Goal: Book appointment/travel/reservation

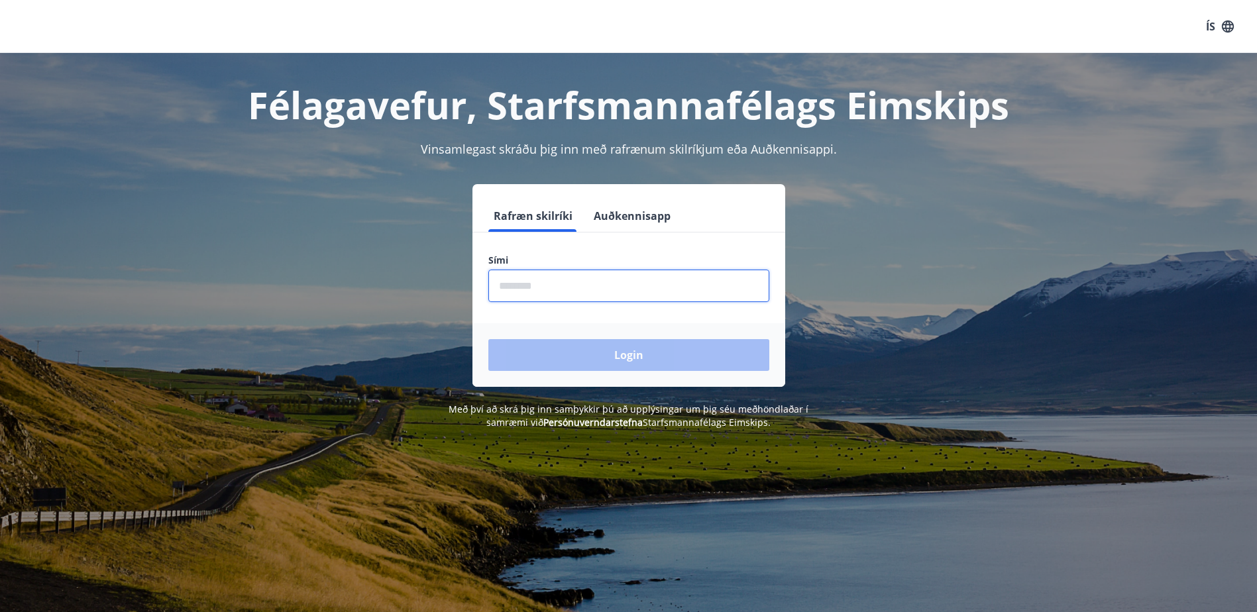
drag, startPoint x: 534, startPoint y: 280, endPoint x: 574, endPoint y: 297, distance: 43.3
click at [537, 282] on input "phone" at bounding box center [628, 286] width 281 height 32
type input "********"
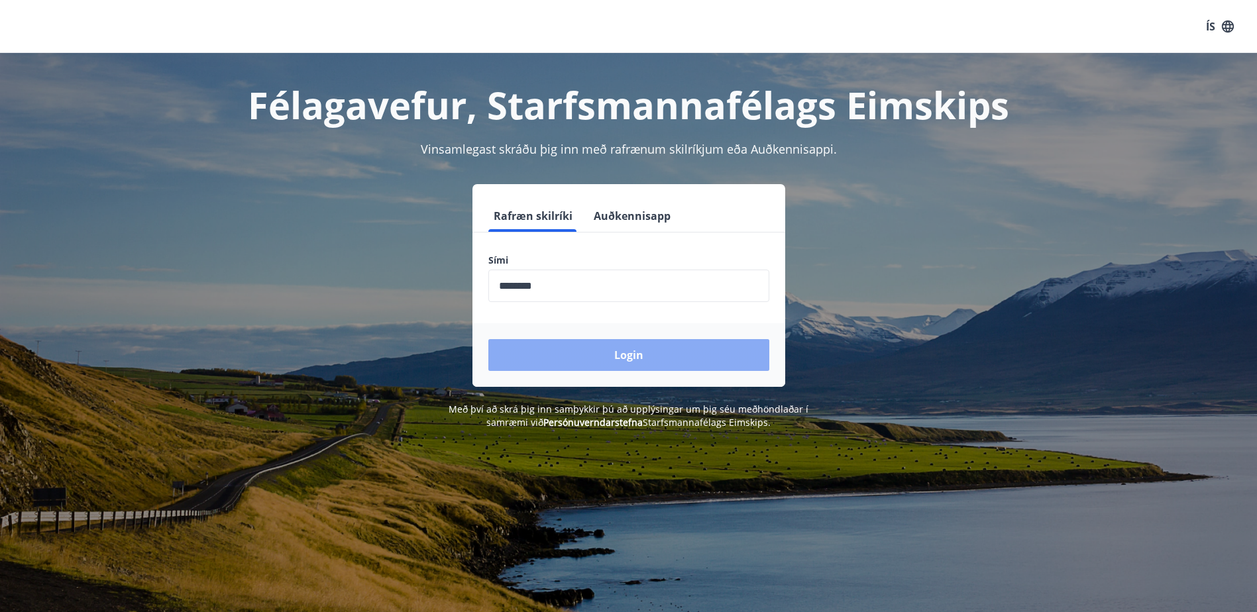
click at [600, 360] on button "Login" at bounding box center [628, 355] width 281 height 32
click at [600, 360] on form "Rafræn skilríki Auðkennisapp Sími ​ Login" at bounding box center [628, 293] width 313 height 187
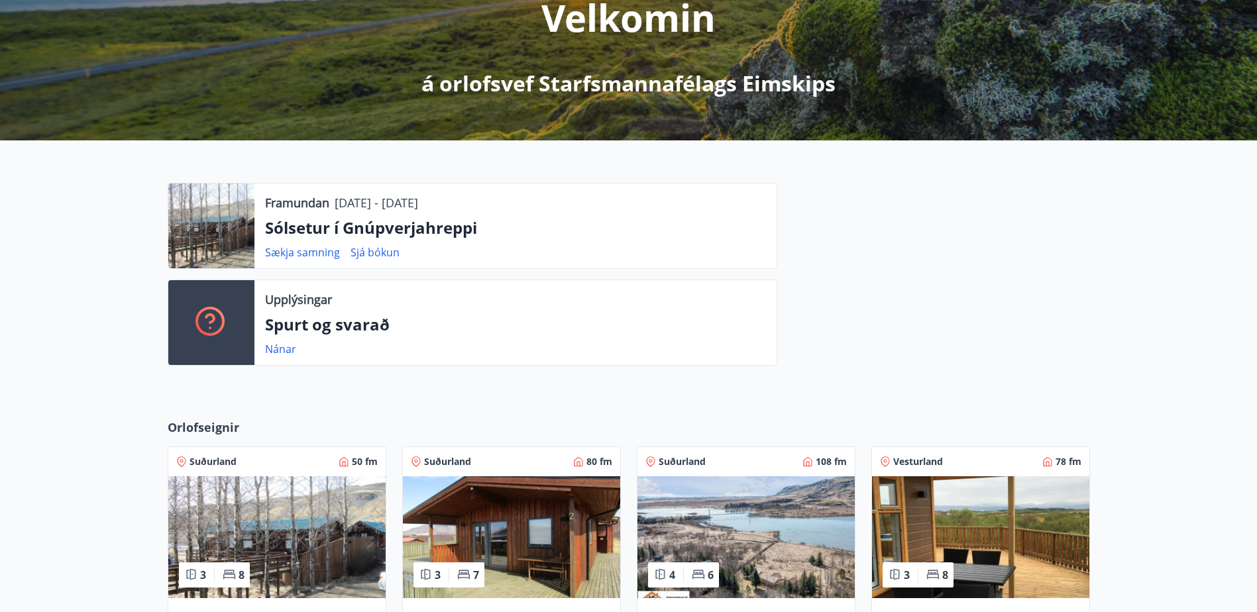
scroll to position [397, 0]
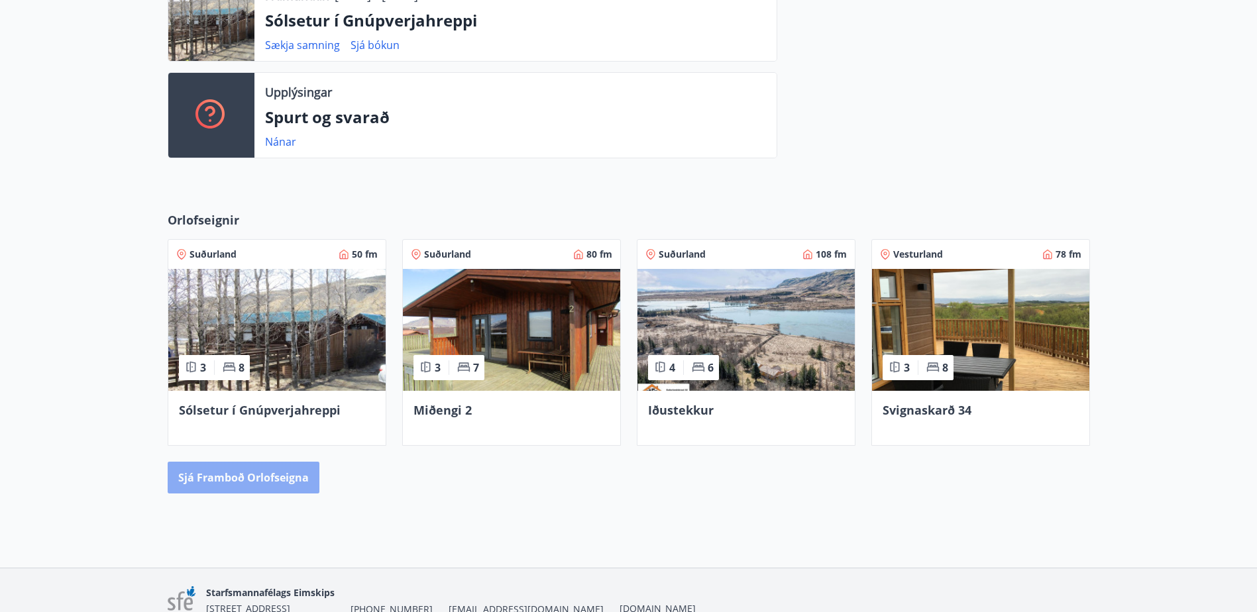
click at [280, 482] on button "Sjá framboð orlofseigna" at bounding box center [244, 478] width 152 height 32
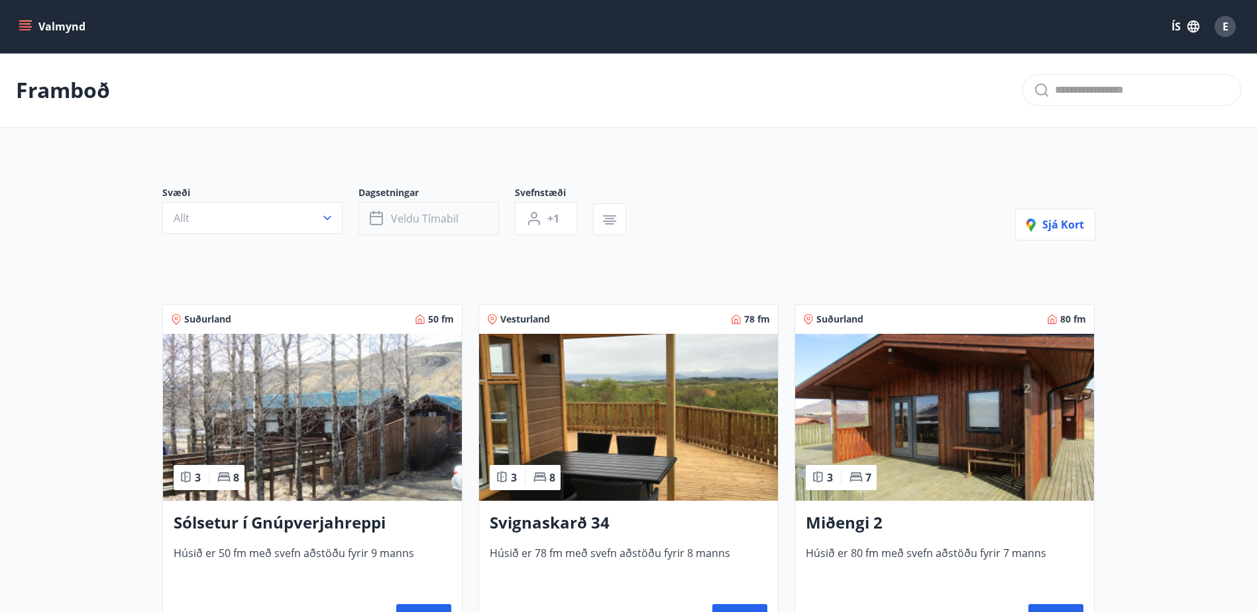
click at [447, 219] on span "Veldu tímabil" at bounding box center [425, 218] width 68 height 15
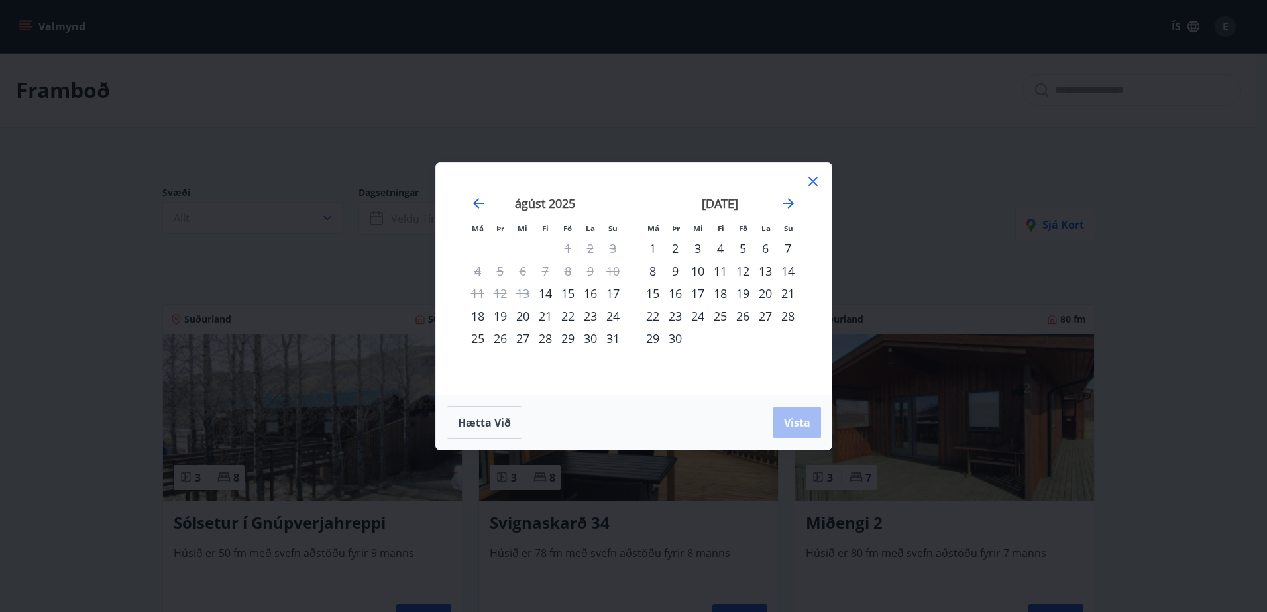
click at [651, 246] on div "1" at bounding box center [652, 248] width 23 height 23
click at [676, 339] on div "30" at bounding box center [675, 338] width 23 height 23
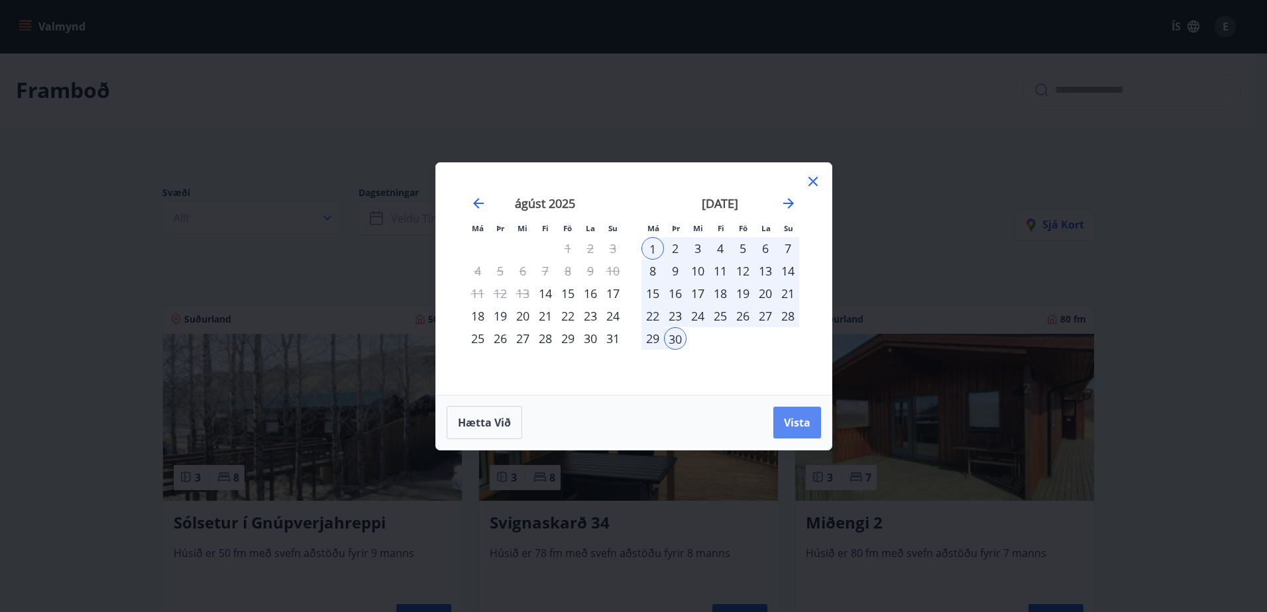
click at [780, 426] on button "Vista" at bounding box center [797, 423] width 48 height 32
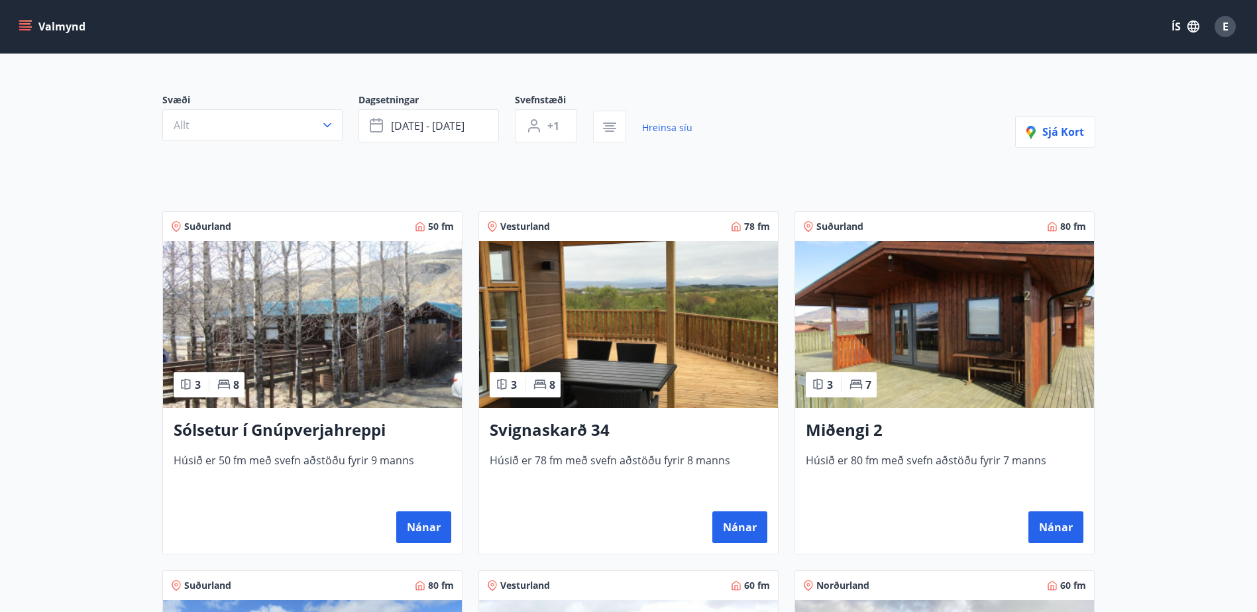
scroll to position [265, 0]
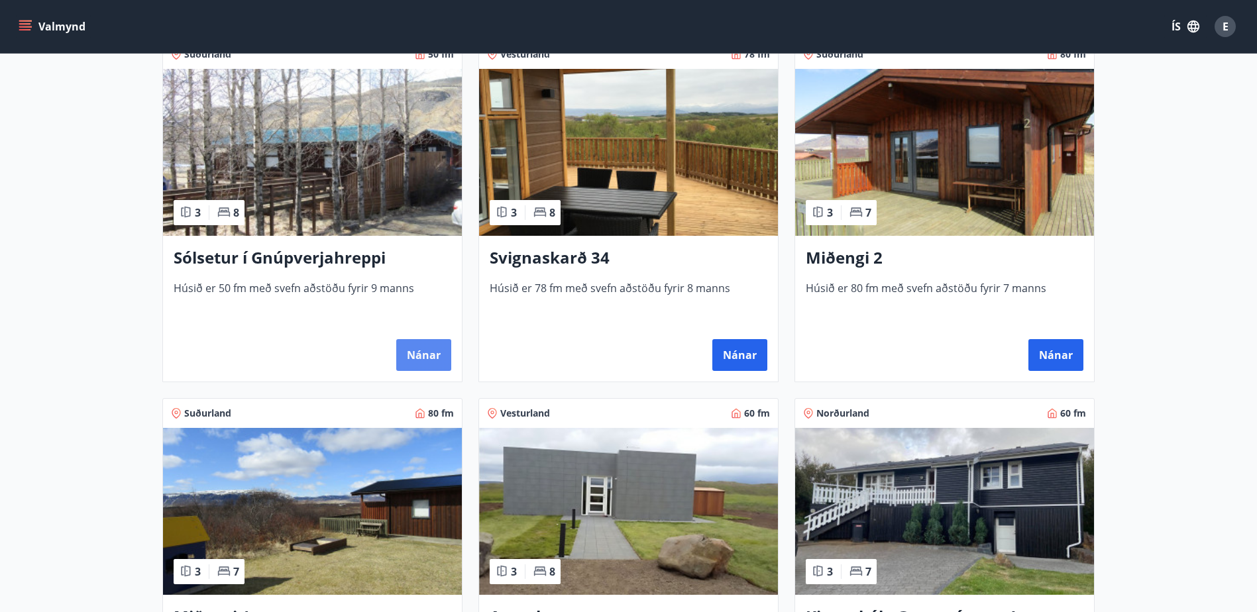
click at [440, 367] on button "Nánar" at bounding box center [423, 355] width 55 height 32
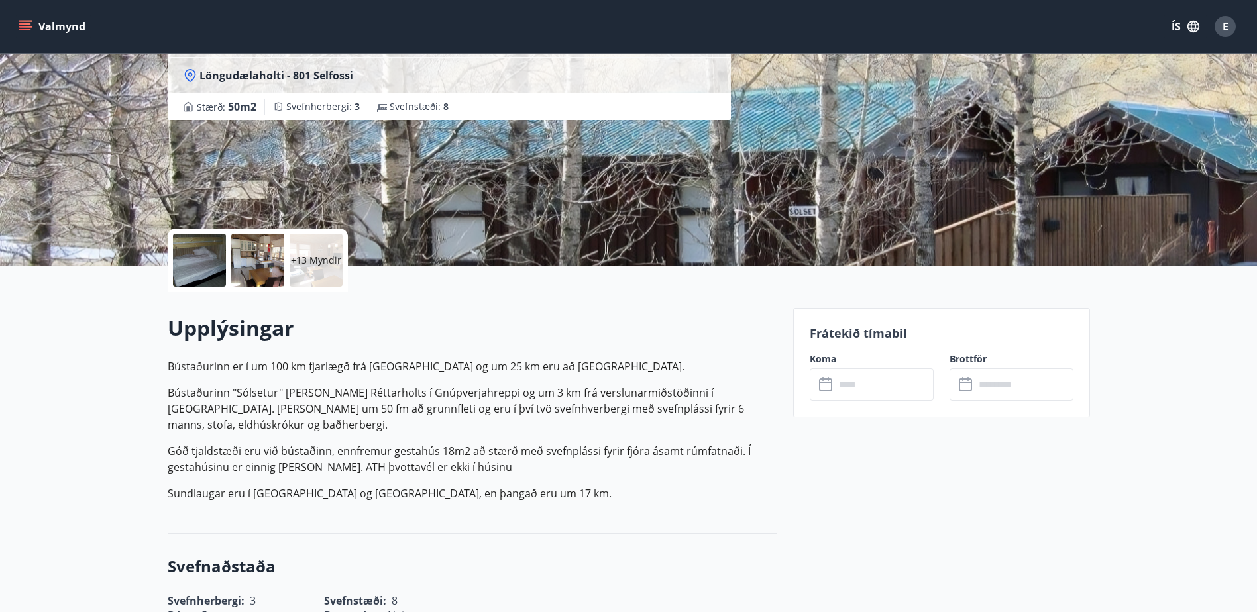
scroll to position [132, 0]
click at [886, 366] on div "Koma ​ ​" at bounding box center [864, 376] width 140 height 48
click at [874, 390] on input "text" at bounding box center [884, 384] width 99 height 32
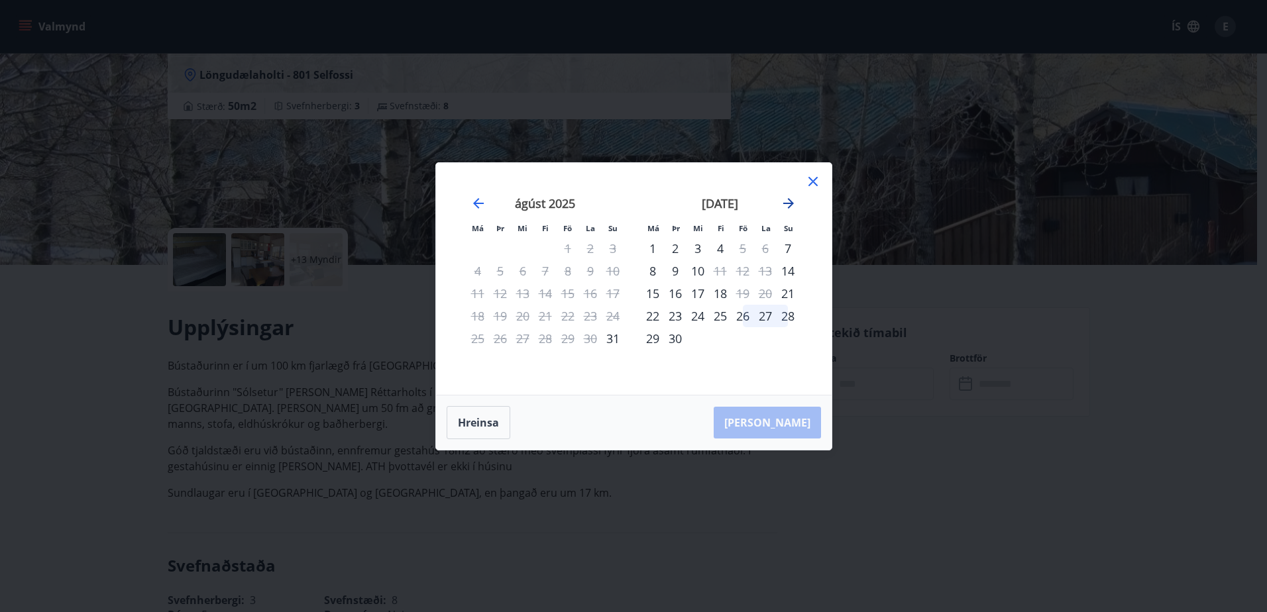
click at [792, 203] on icon "Move forward to switch to the next month." at bounding box center [788, 203] width 11 height 11
click at [480, 203] on icon "Move backward to switch to the previous month." at bounding box center [478, 203] width 11 height 11
click at [747, 295] on div "19" at bounding box center [742, 293] width 23 height 23
click at [792, 200] on icon "Move forward to switch to the next month." at bounding box center [788, 203] width 16 height 16
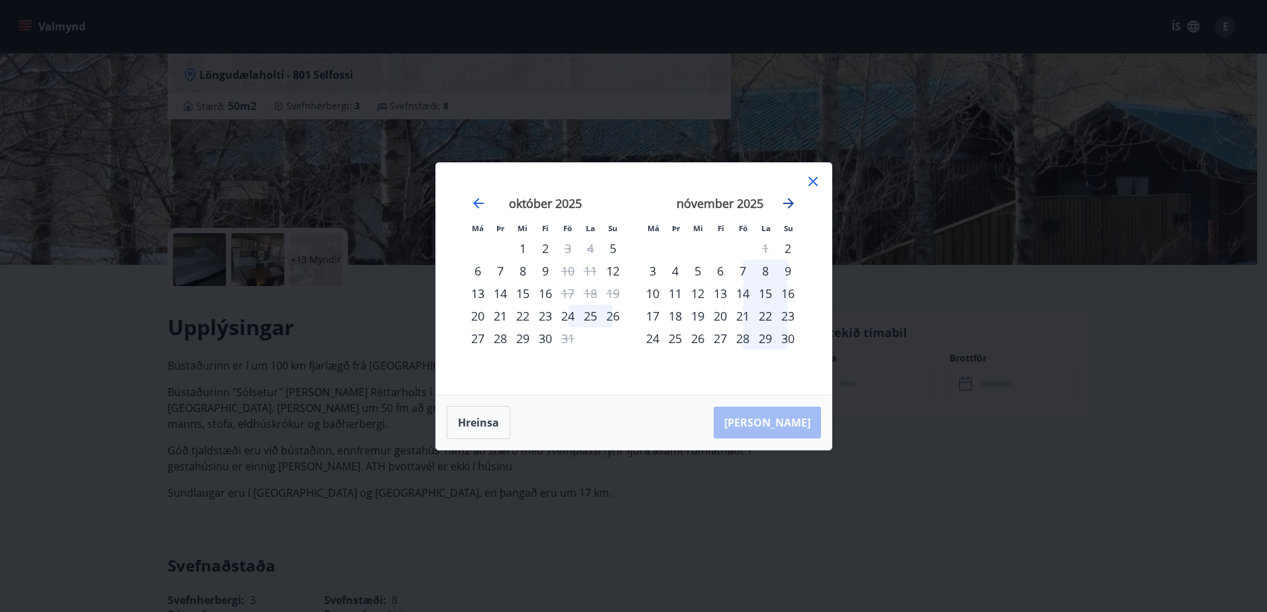
click at [792, 200] on icon "Move forward to switch to the next month." at bounding box center [788, 203] width 16 height 16
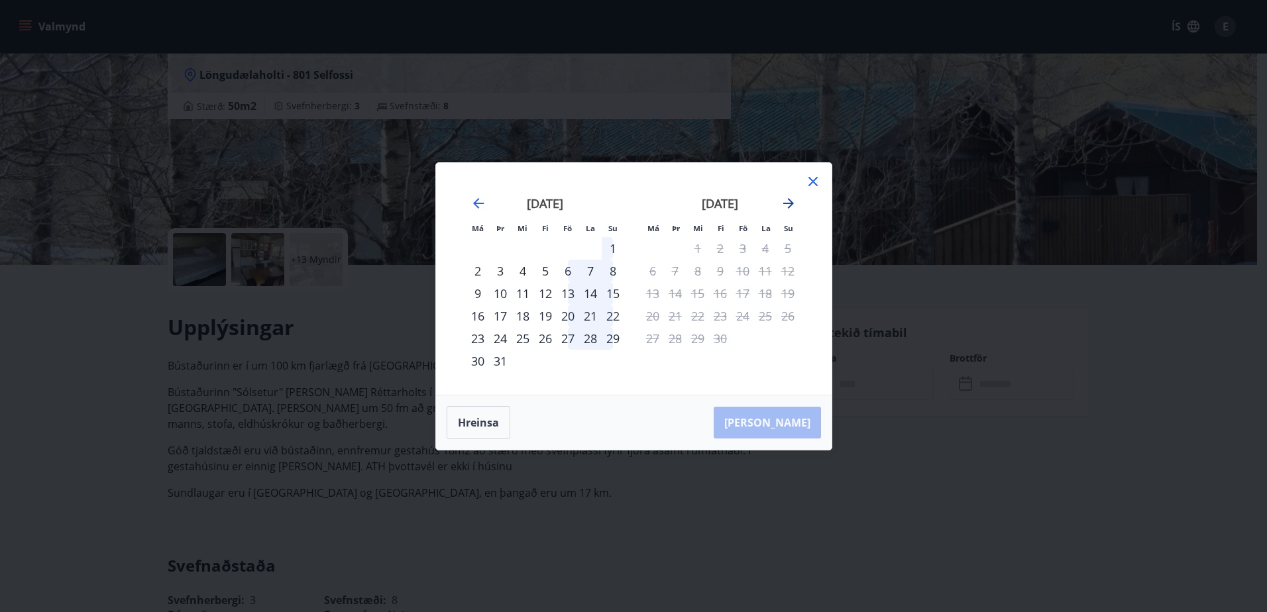
click at [792, 200] on icon "Move forward to switch to the next month." at bounding box center [788, 203] width 16 height 16
click at [479, 208] on icon "Move backward to switch to the previous month." at bounding box center [478, 203] width 16 height 16
click at [819, 180] on icon at bounding box center [813, 182] width 16 height 16
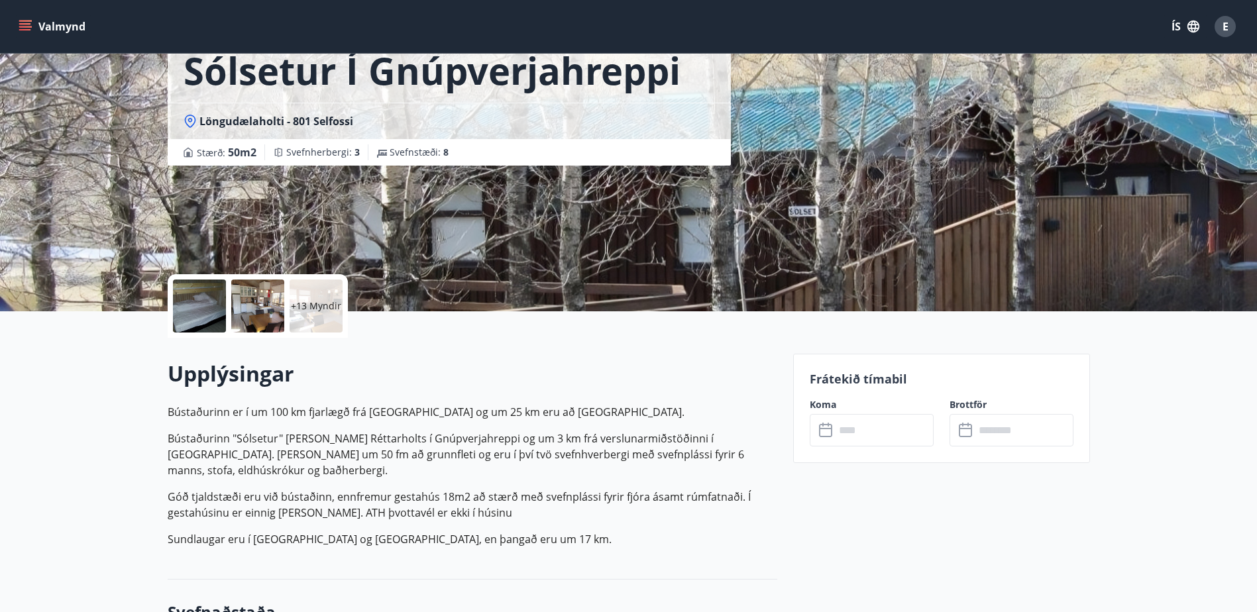
scroll to position [0, 0]
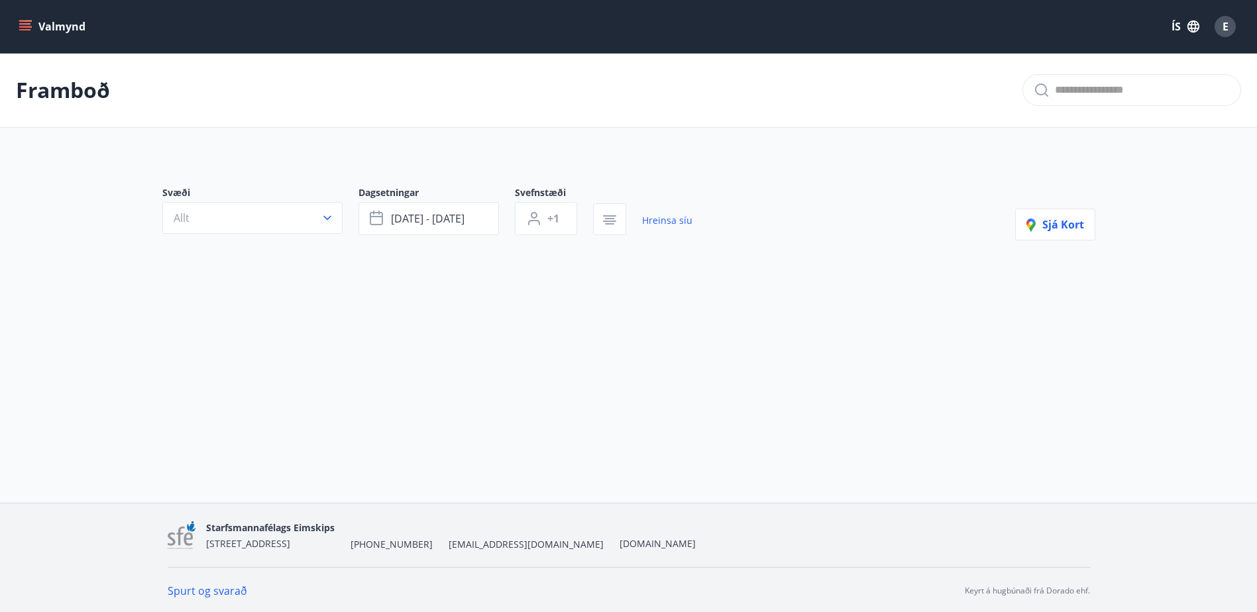
click at [394, 352] on div "Framboð Svæði Allt Dagsetningar sep 01 - sep 30 Svefnstæði +1 Hreinsa síu Sjá k…" at bounding box center [628, 210] width 1257 height 315
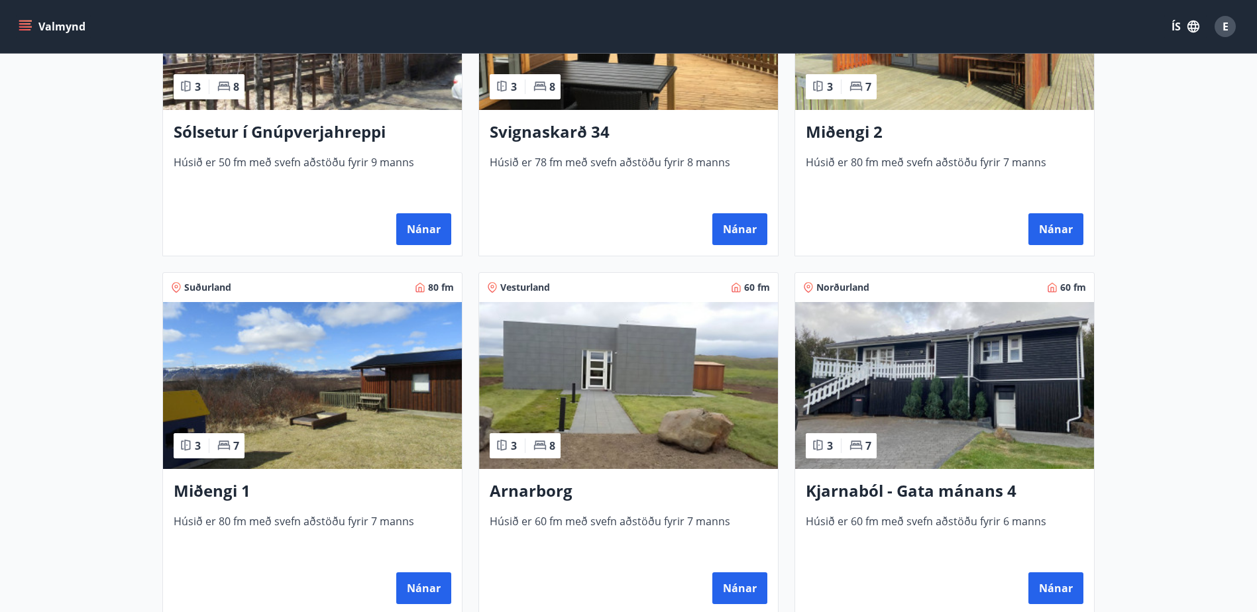
scroll to position [464, 0]
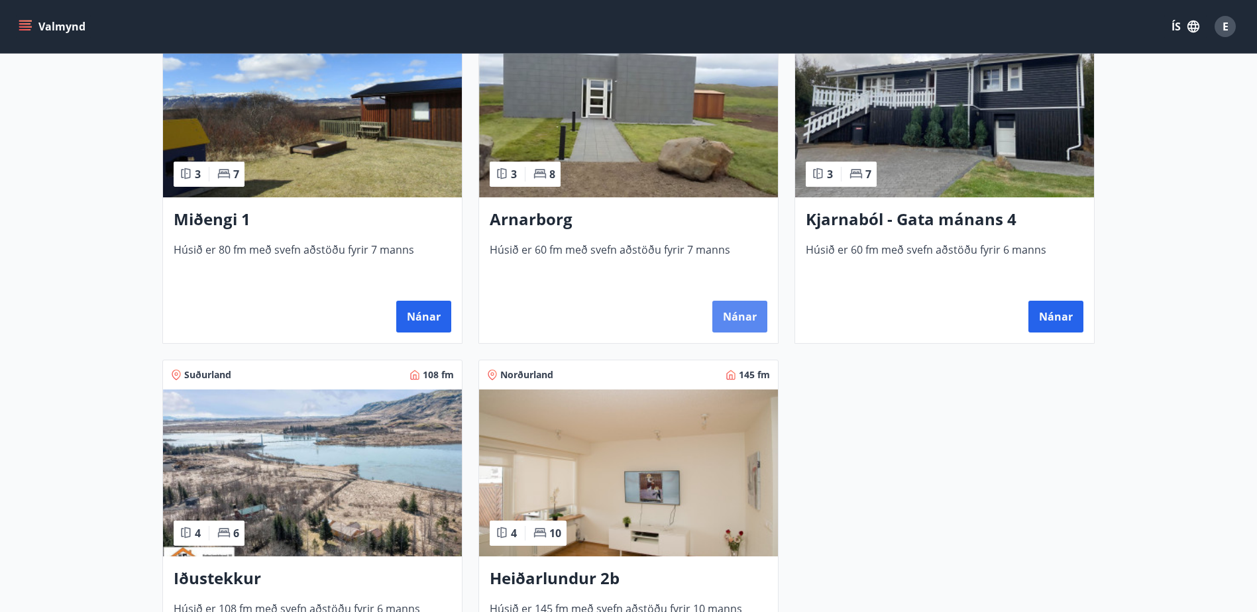
click at [740, 316] on button "Nánar" at bounding box center [739, 317] width 55 height 32
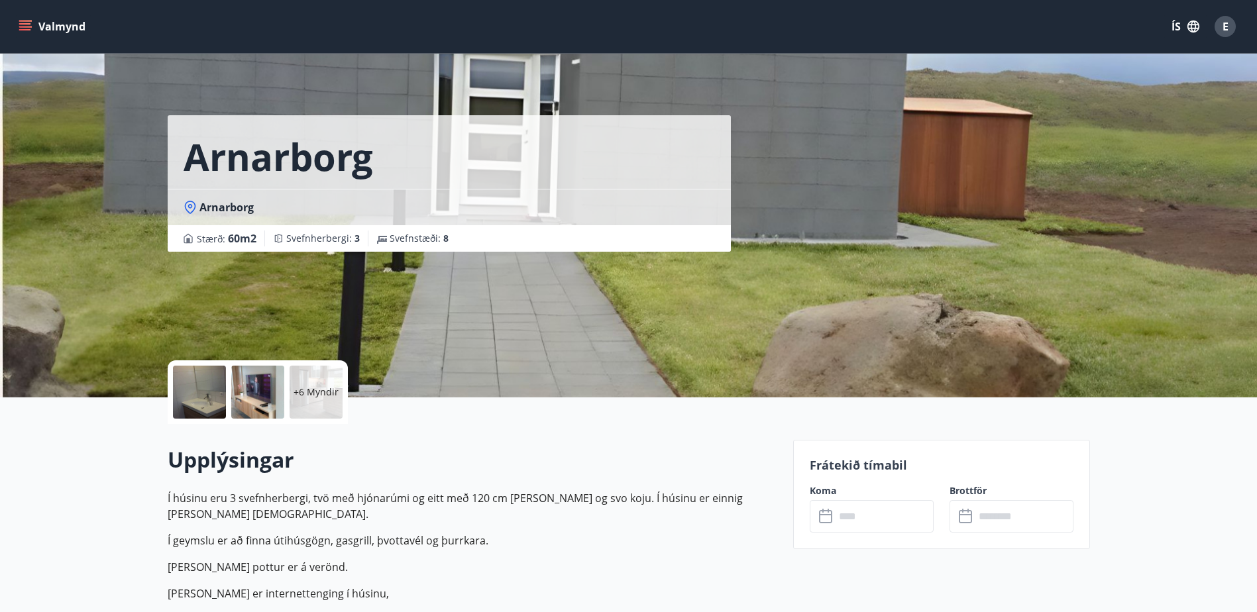
click at [871, 524] on input "text" at bounding box center [884, 516] width 99 height 32
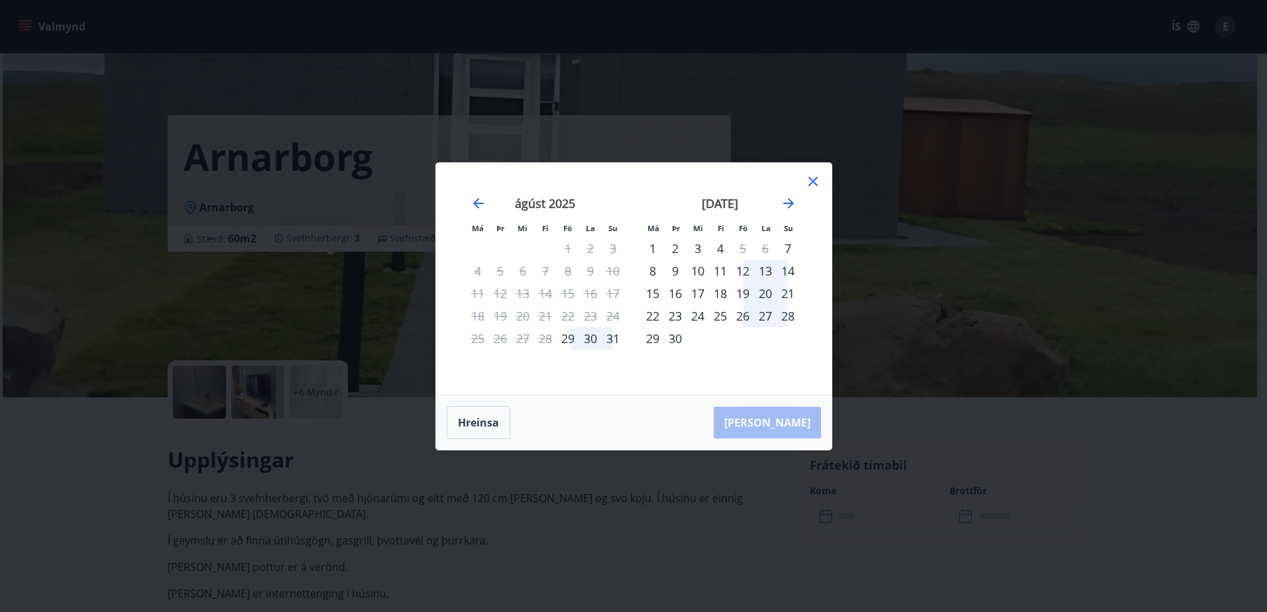
click at [816, 182] on icon at bounding box center [813, 182] width 16 height 16
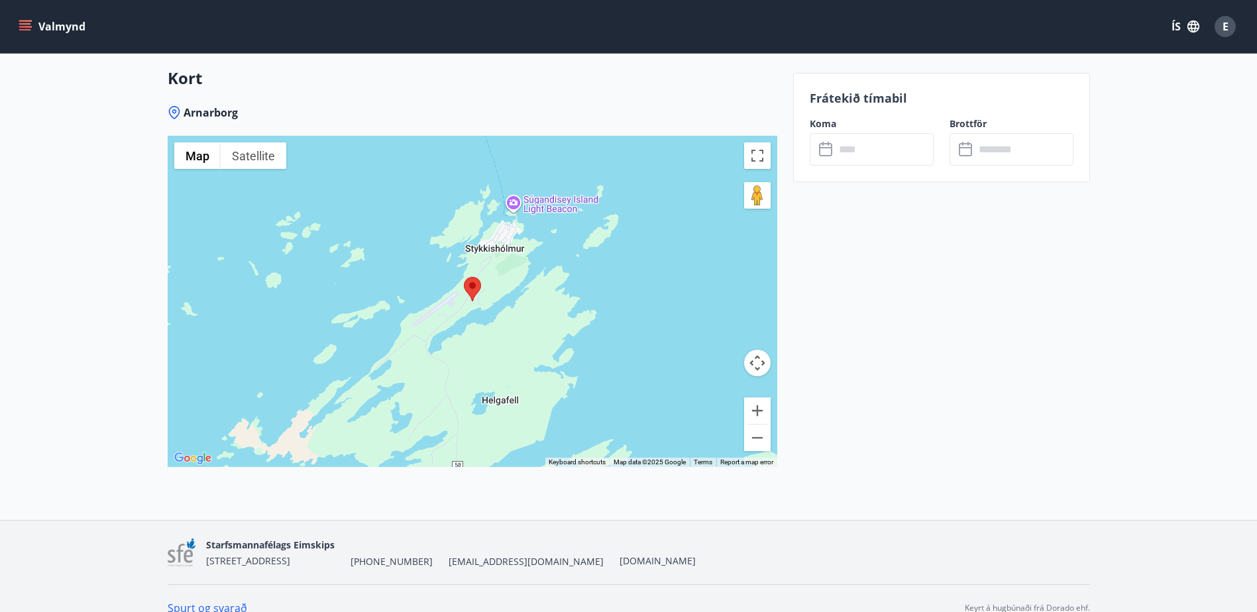
scroll to position [1948, 0]
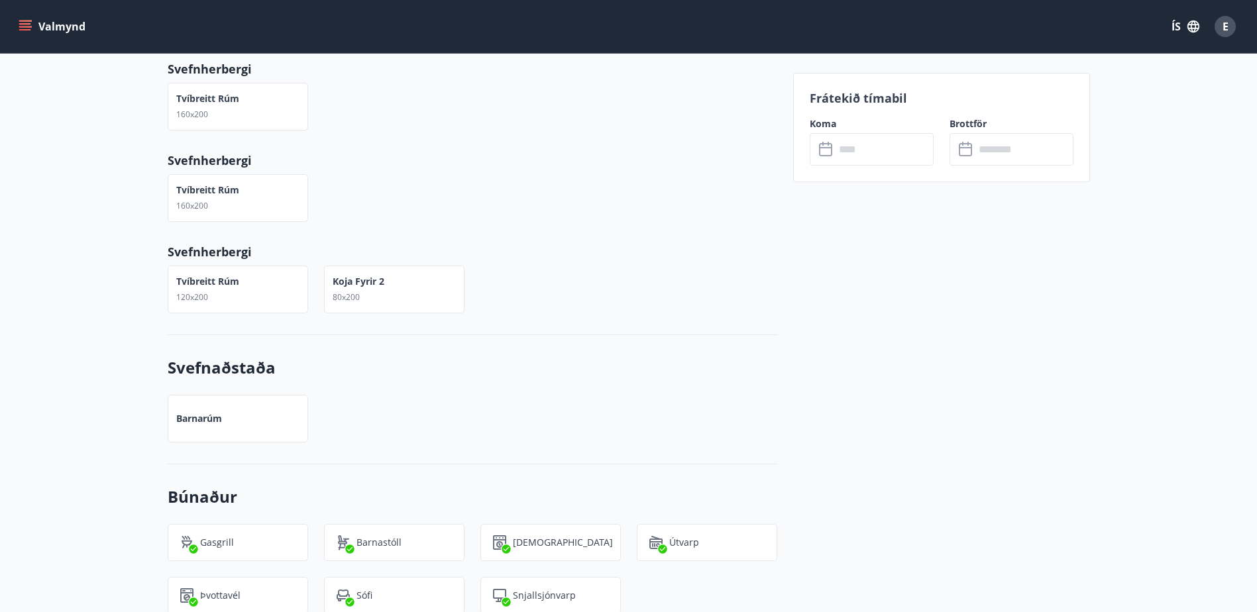
scroll to position [557, 0]
